Goal: Information Seeking & Learning: Learn about a topic

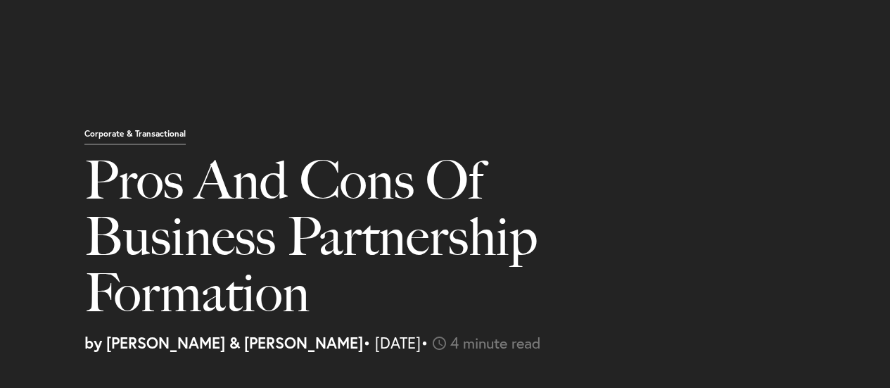
select select "KE"
select select "Austin"
select select "Business and Civil Litigation"
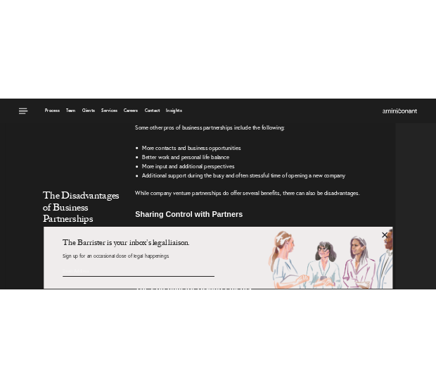
scroll to position [1811, 0]
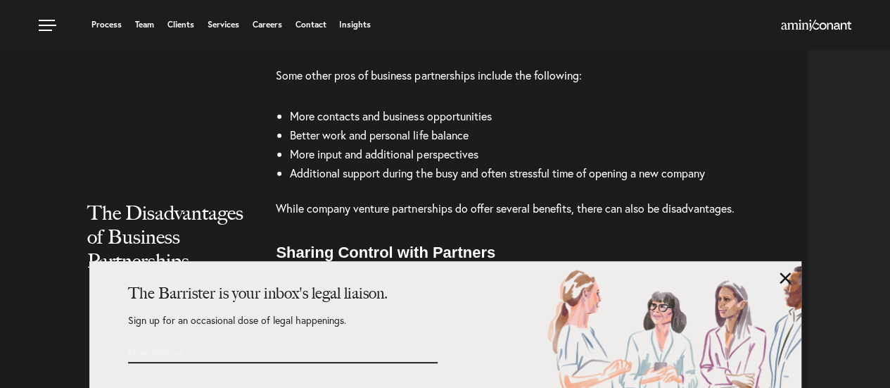
click at [478, 161] on span "More input and additional perspectives" at bounding box center [384, 153] width 188 height 15
drag, startPoint x: 483, startPoint y: 186, endPoint x: 291, endPoint y: 146, distance: 196.3
click at [291, 146] on ul "More contacts and business opportunities Better work and personal life balance …" at bounding box center [515, 145] width 478 height 76
drag, startPoint x: 715, startPoint y: 208, endPoint x: 663, endPoint y: 209, distance: 52.1
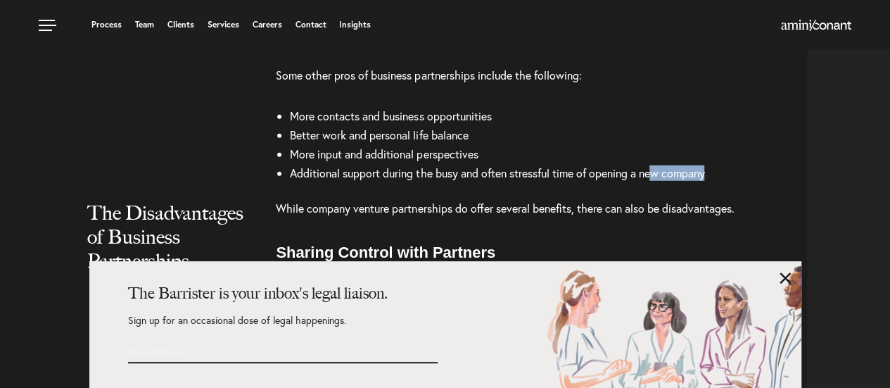
click at [663, 183] on li "Additional support during the busy and often stressful time of opening a new co…" at bounding box center [522, 173] width 464 height 19
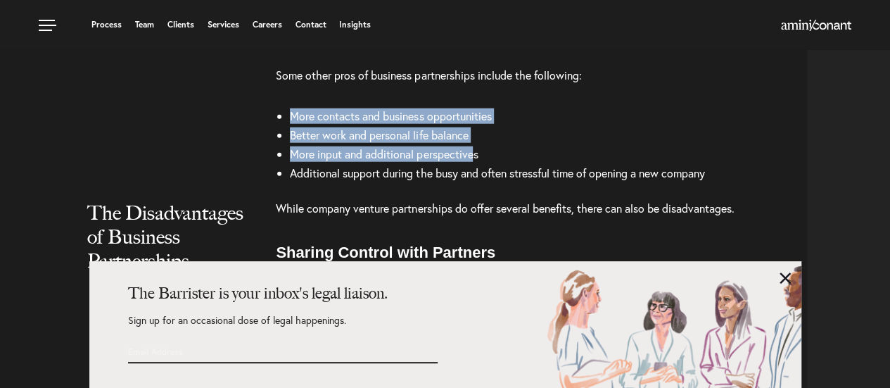
drag, startPoint x: 290, startPoint y: 147, endPoint x: 475, endPoint y: 186, distance: 189.2
click at [475, 183] on ul "More contacts and business opportunities Better work and personal life balance …" at bounding box center [515, 145] width 478 height 76
copy ul "More contacts and business opportunities Better work and personal life balance …"
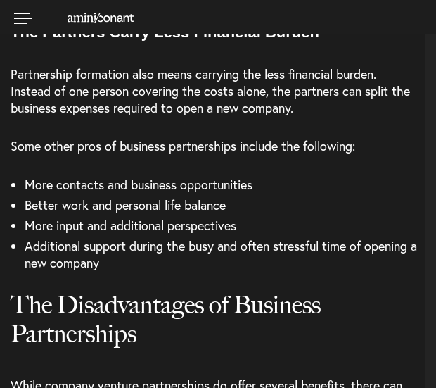
scroll to position [1844, 0]
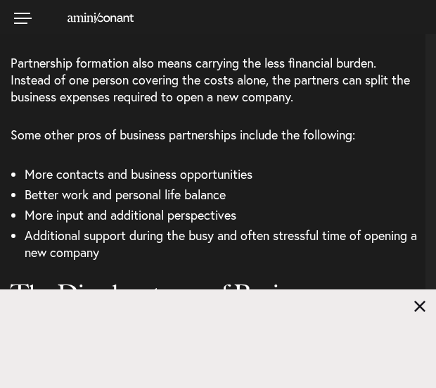
select select "KE"
select select "Austin"
select select "Business and Civil Litigation"
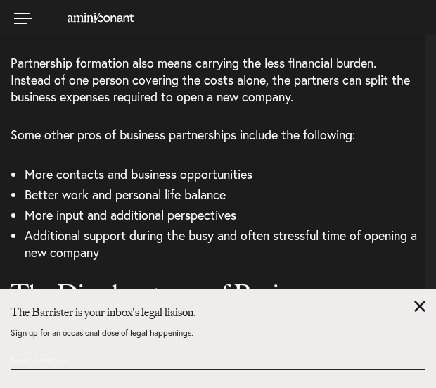
click at [227, 134] on p "Some other pros of business partnerships include the following:" at bounding box center [218, 134] width 415 height 38
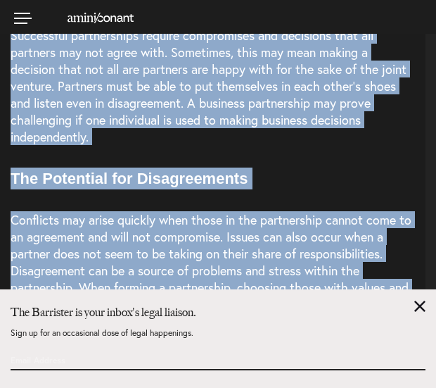
scroll to position [2269, 0]
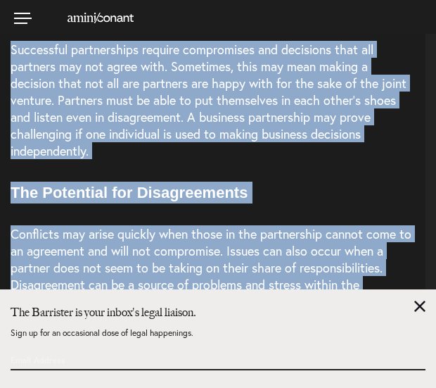
drag, startPoint x: 351, startPoint y: 177, endPoint x: 2, endPoint y: 67, distance: 365.9
copy div "Successful partnerships require compromises and decisions that all partners may…"
